Goal: Task Accomplishment & Management: Manage account settings

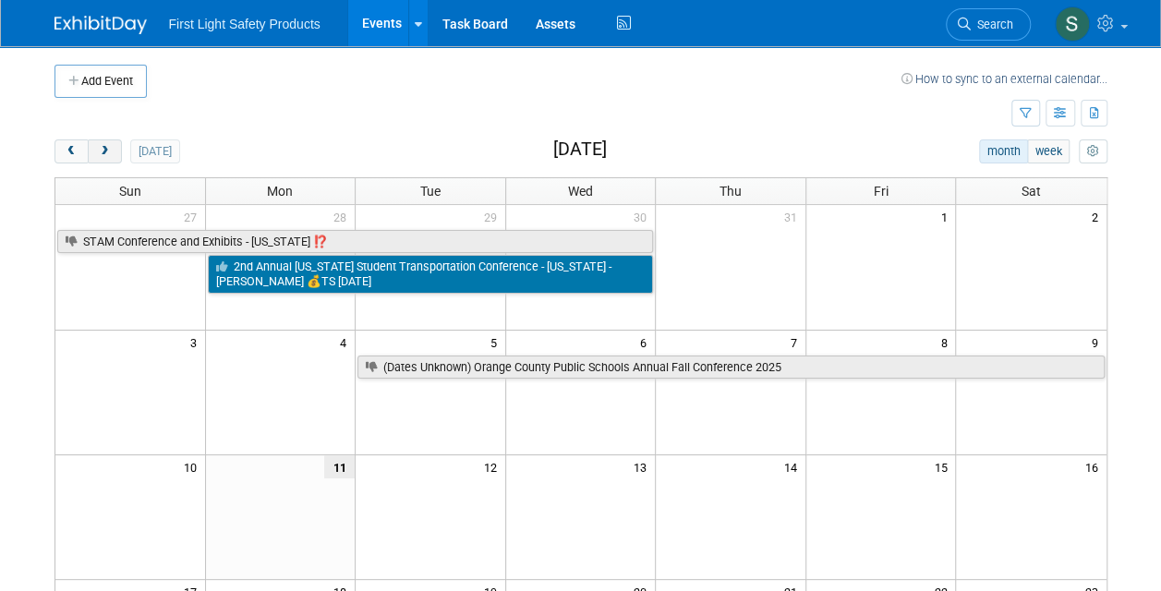
click at [109, 155] on span "next" at bounding box center [105, 152] width 14 height 12
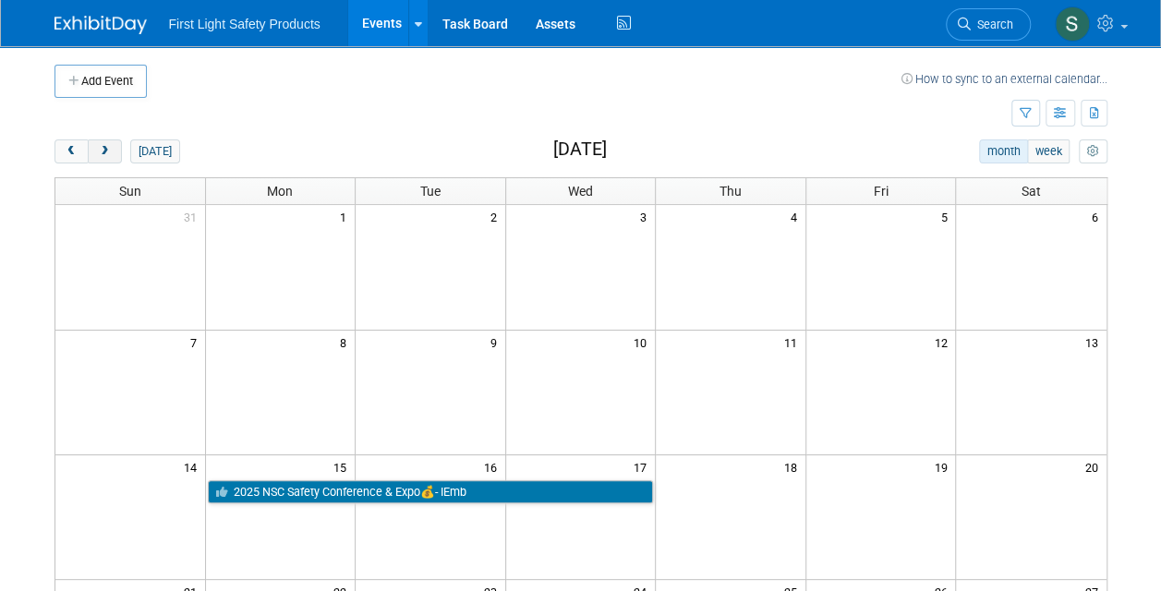
click at [109, 155] on span "next" at bounding box center [105, 152] width 14 height 12
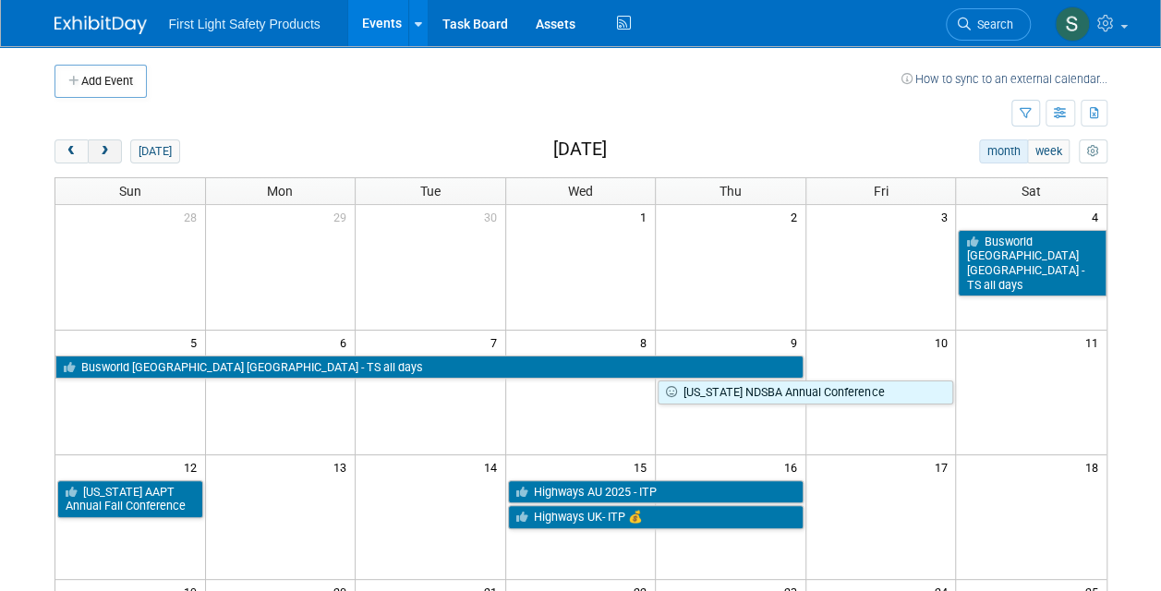
click at [109, 155] on span "next" at bounding box center [105, 152] width 14 height 12
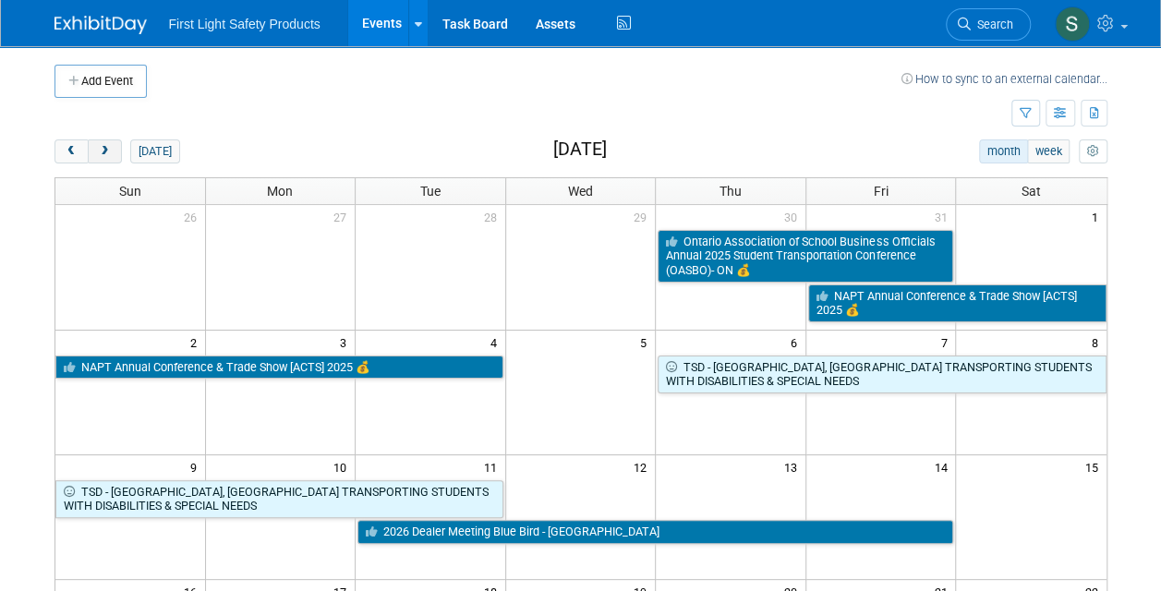
click at [109, 155] on span "next" at bounding box center [105, 152] width 14 height 12
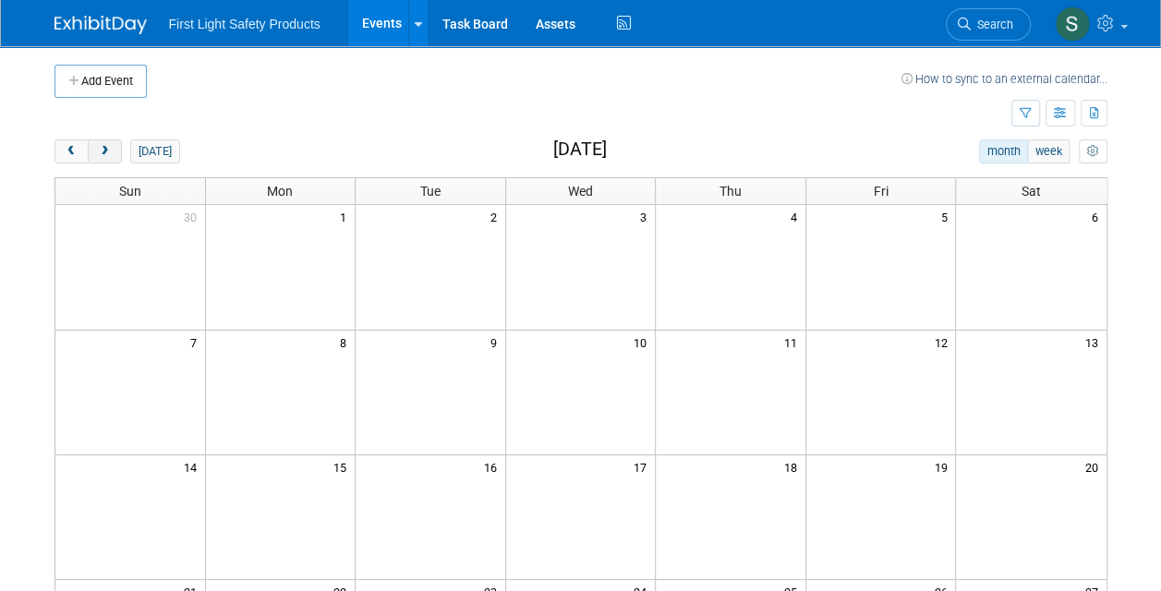
click at [109, 155] on span "next" at bounding box center [105, 152] width 14 height 12
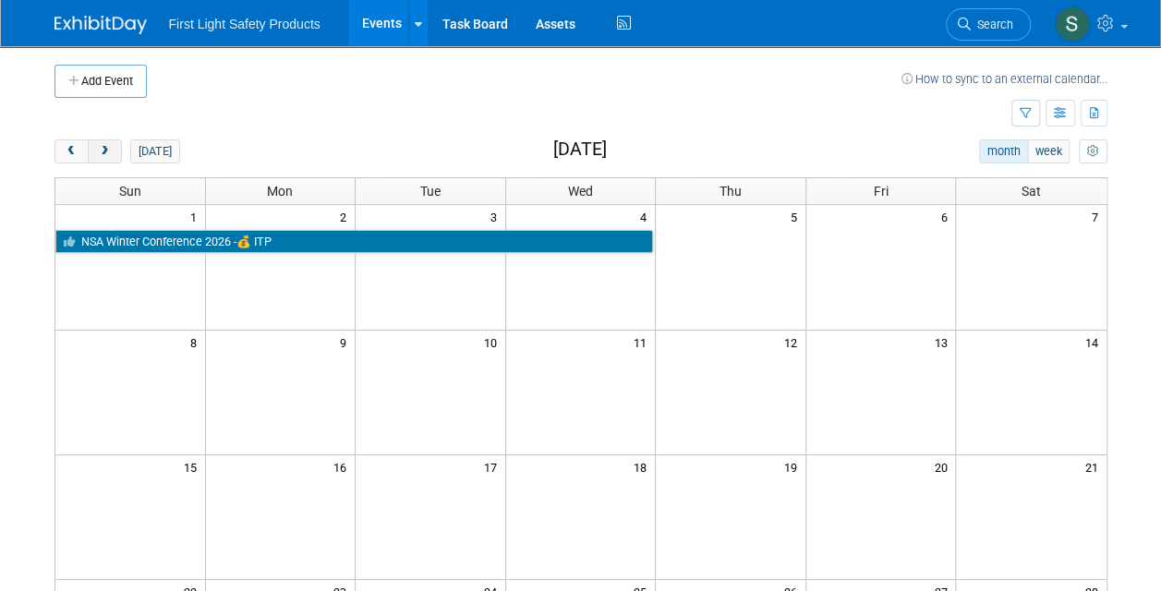
click at [109, 155] on span "next" at bounding box center [105, 152] width 14 height 12
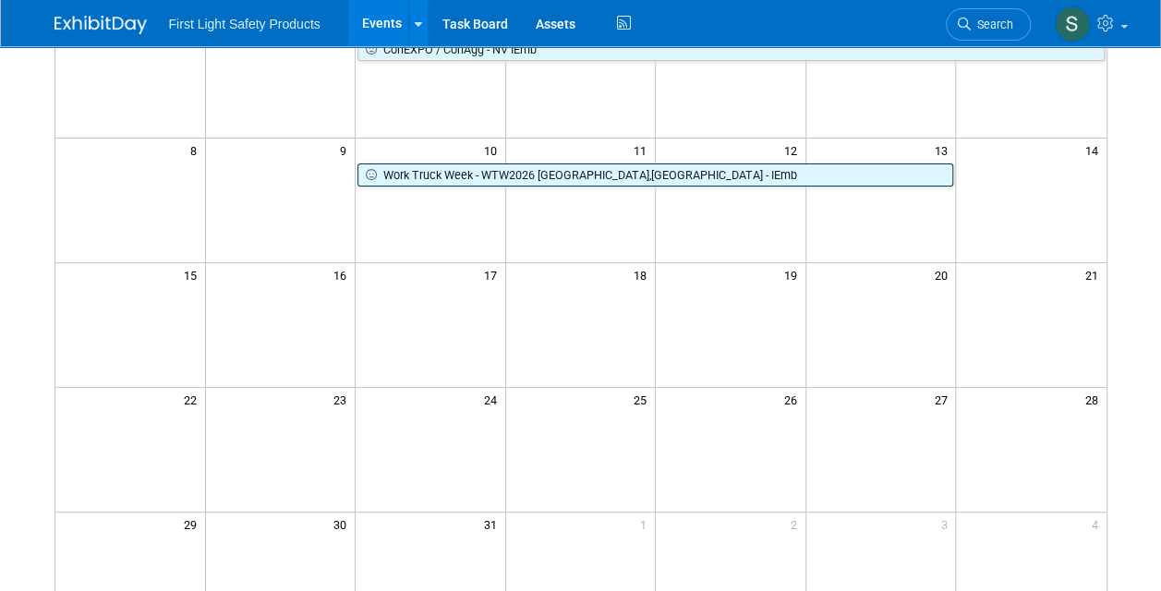
scroll to position [199, 0]
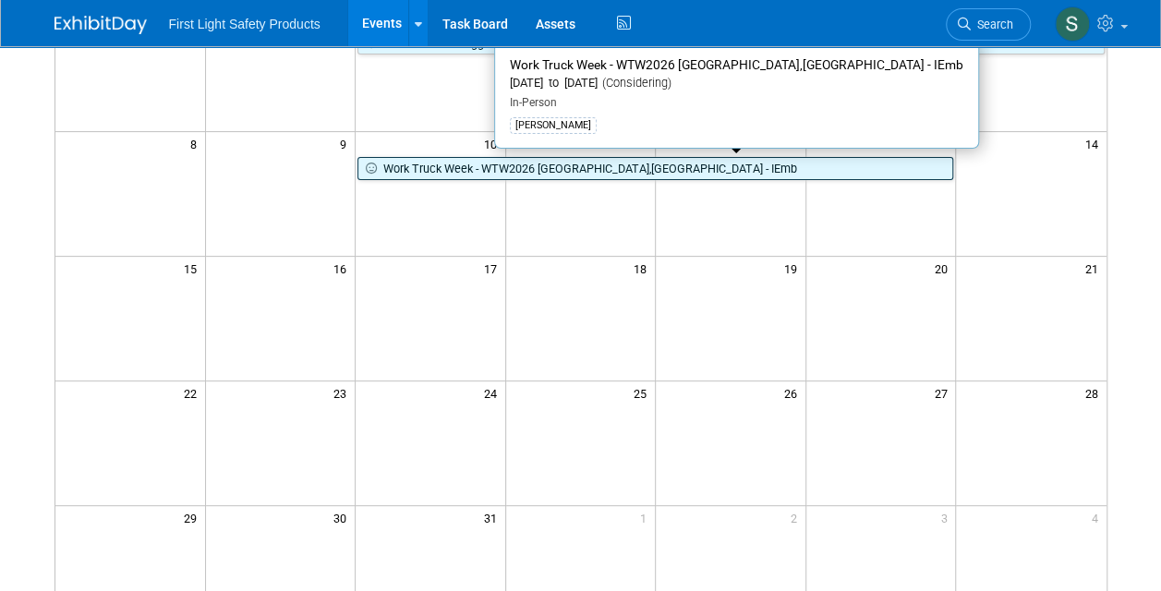
click at [739, 166] on link "Work Truck Week - WTW2026 [GEOGRAPHIC_DATA],[GEOGRAPHIC_DATA] - IEmb" at bounding box center [655, 169] width 596 height 24
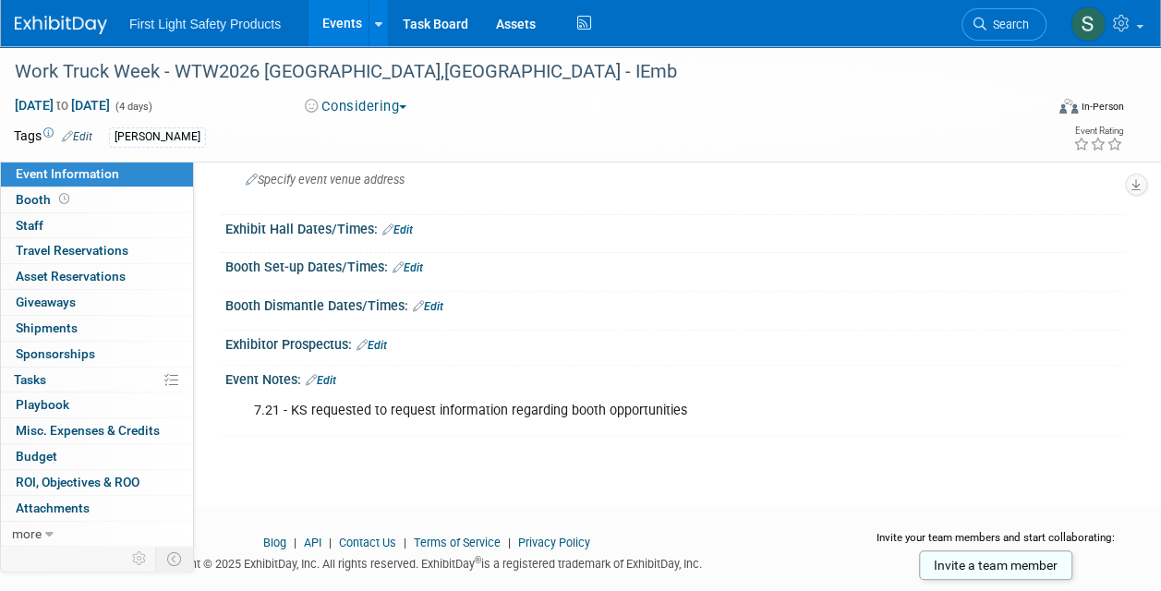
scroll to position [193, 0]
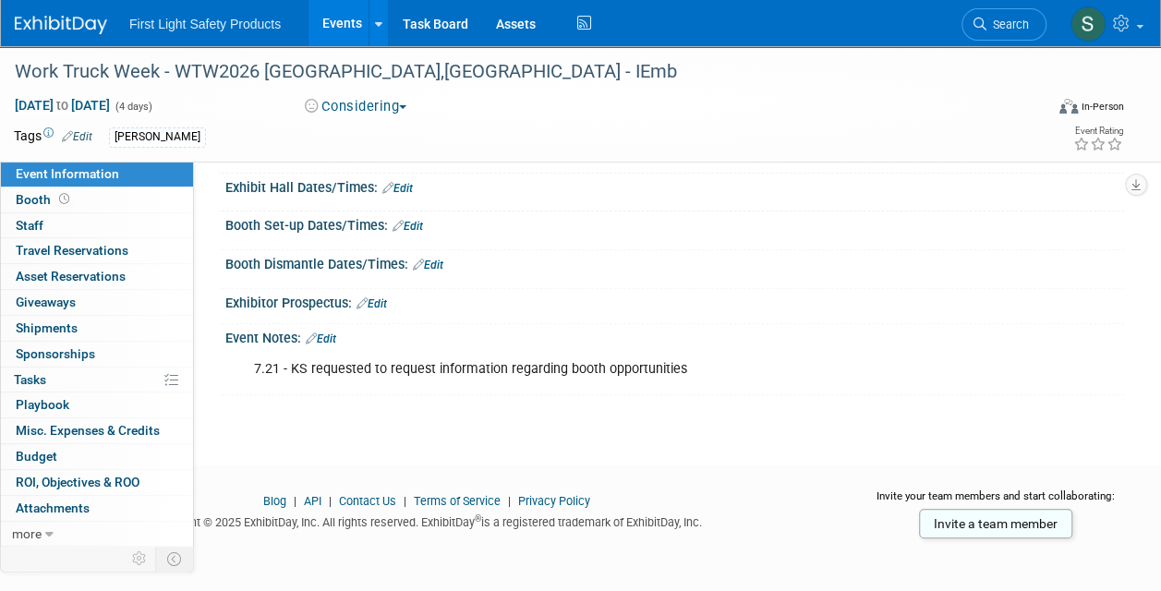
click at [327, 333] on link "Edit" at bounding box center [321, 339] width 30 height 13
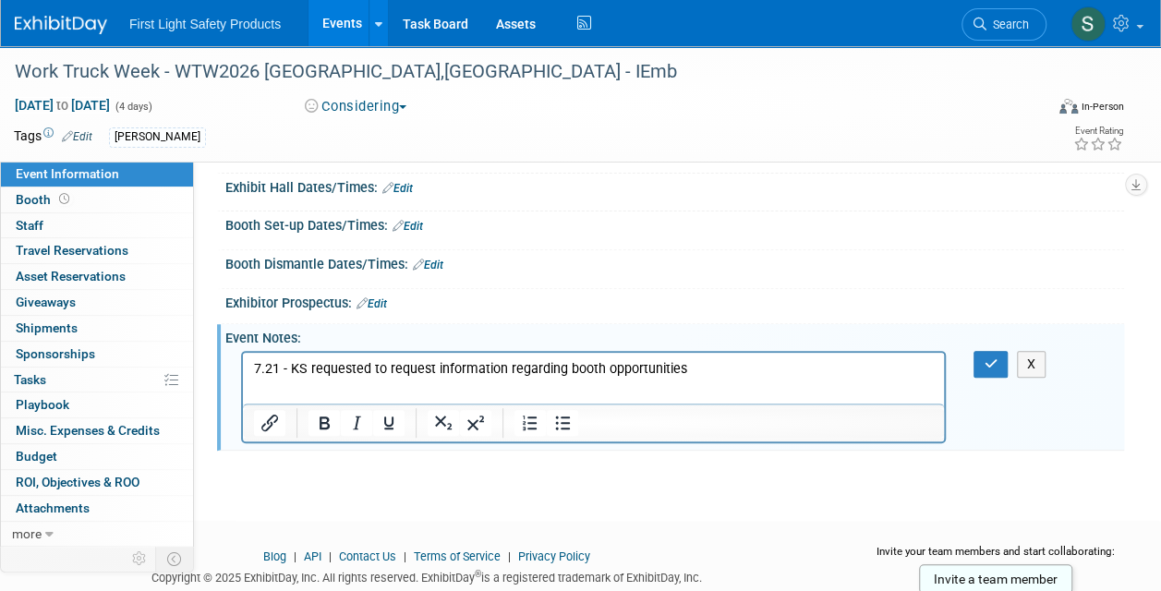
scroll to position [0, 0]
click at [712, 374] on p "7.21 - KS requested to request information regarding booth opportunities" at bounding box center [594, 368] width 680 height 18
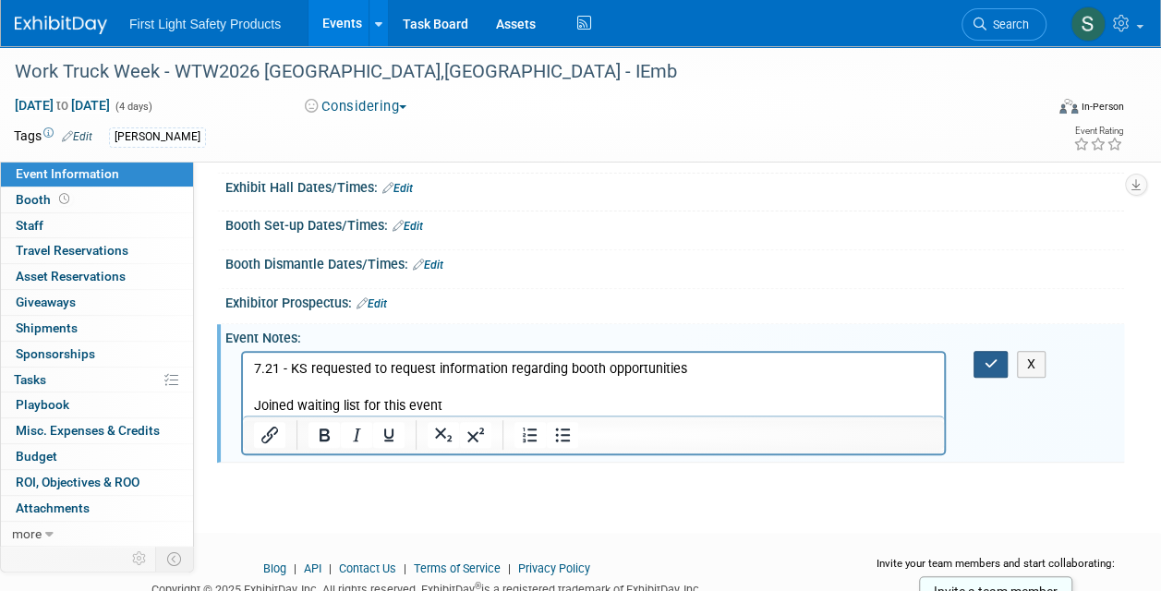
click at [992, 367] on icon "button" at bounding box center [991, 363] width 14 height 13
